Goal: Task Accomplishment & Management: Manage account settings

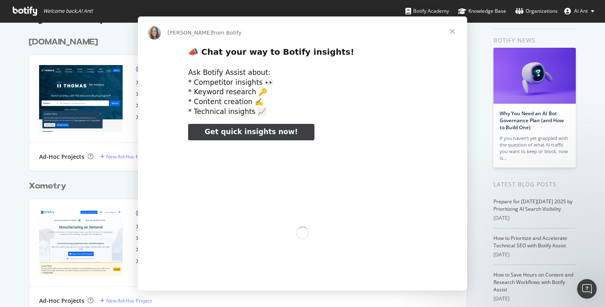
click at [153, 117] on div "📣 Chat your way to Botify insights! Ask Botify Assist about: * Competitor insig…" at bounding box center [302, 188] width 329 height 285
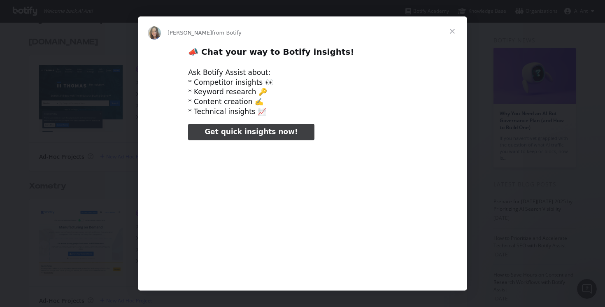
type input "504667"
click at [453, 28] on span "Close" at bounding box center [453, 31] width 30 height 30
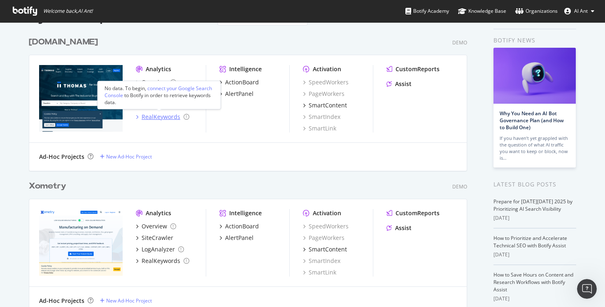
click at [150, 118] on div "RealKeywords" at bounding box center [161, 117] width 39 height 8
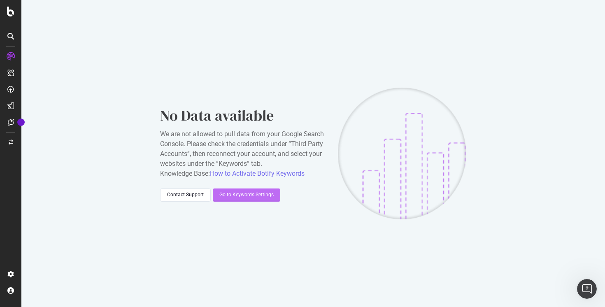
click at [258, 195] on div "Go to Keywords Settings" at bounding box center [247, 195] width 54 height 7
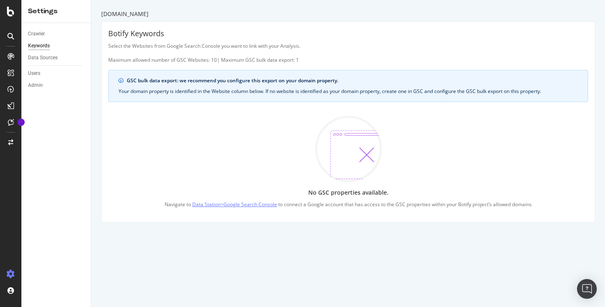
click at [258, 202] on link "Data Station > Google Search Console" at bounding box center [234, 204] width 85 height 9
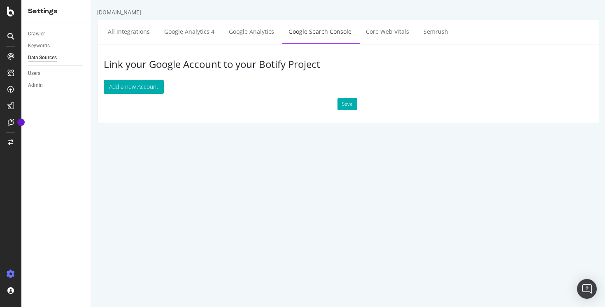
click at [131, 100] on div "Save" at bounding box center [349, 104] width 502 height 12
click at [119, 85] on button "Add a new Account" at bounding box center [134, 87] width 60 height 14
